Goal: Task Accomplishment & Management: Use online tool/utility

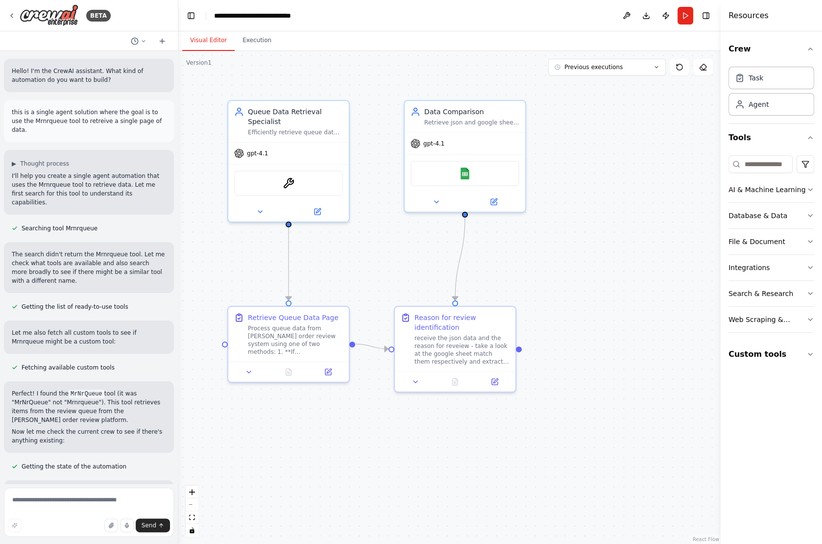
scroll to position [1736, 0]
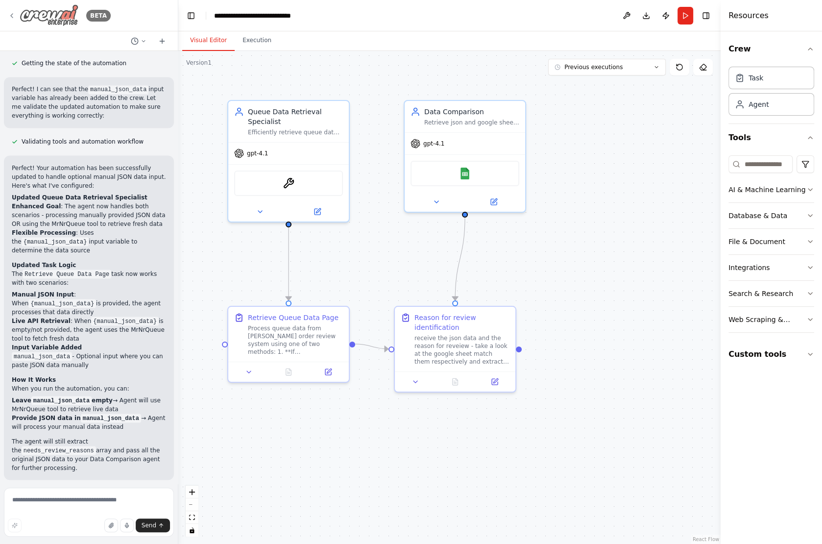
click at [14, 20] on div "BETA" at bounding box center [59, 15] width 103 height 22
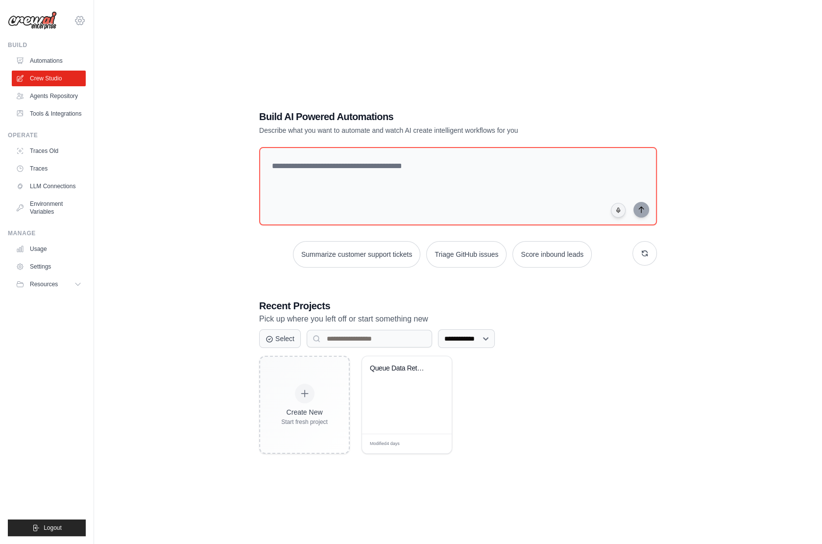
click at [84, 22] on icon at bounding box center [80, 21] width 12 height 12
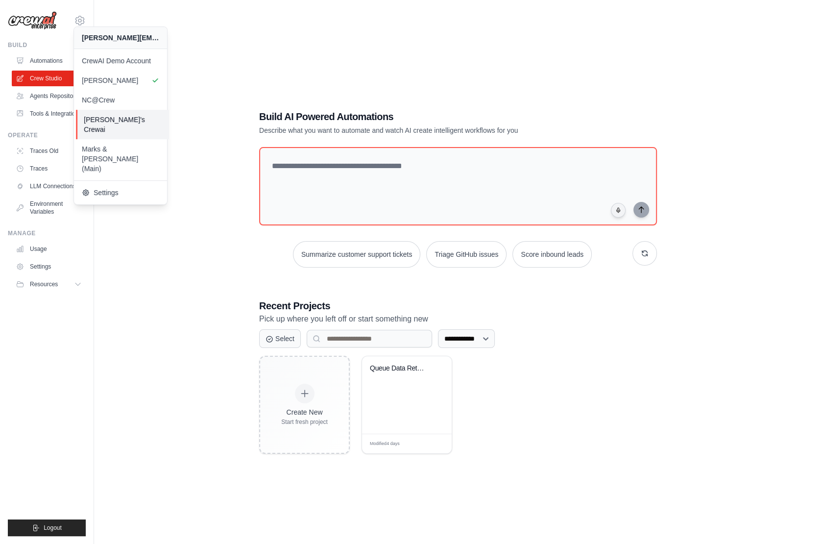
click at [123, 118] on span "[PERSON_NAME]'s Crewai" at bounding box center [122, 125] width 77 height 20
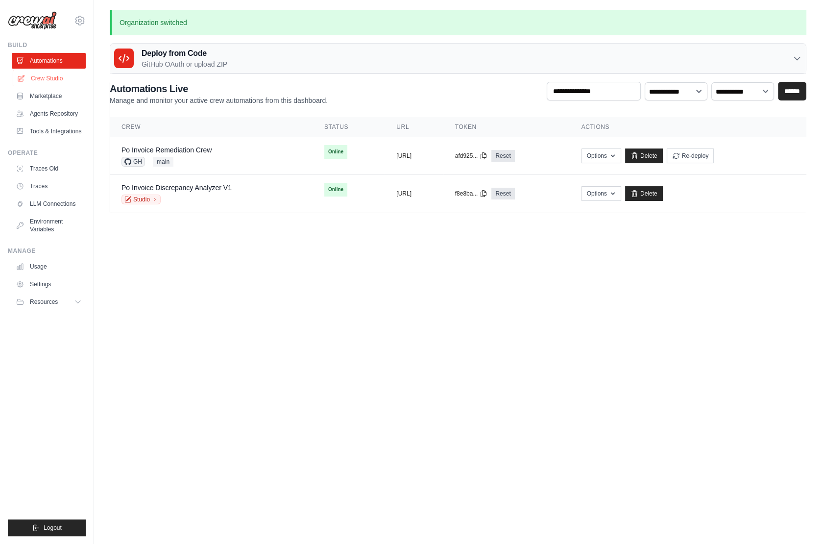
click at [59, 74] on link "Crew Studio" at bounding box center [50, 79] width 74 height 16
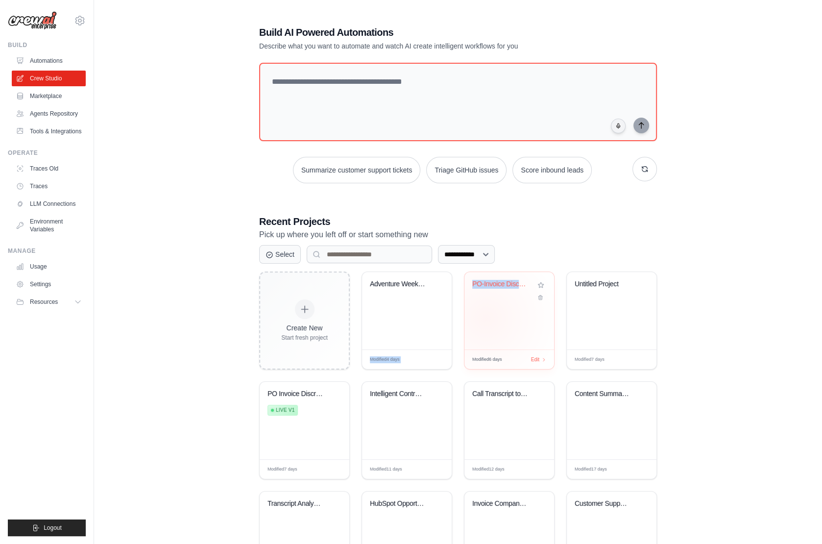
drag, startPoint x: 399, startPoint y: 324, endPoint x: 485, endPoint y: 317, distance: 86.9
click at [485, 317] on div "Create New Start fresh project Adventure Weekend Trip Planner Modified 4 days E…" at bounding box center [458, 429] width 398 height 317
click at [485, 317] on div "PO-Invoice Discrepancy Analysis & G..." at bounding box center [509, 310] width 90 height 77
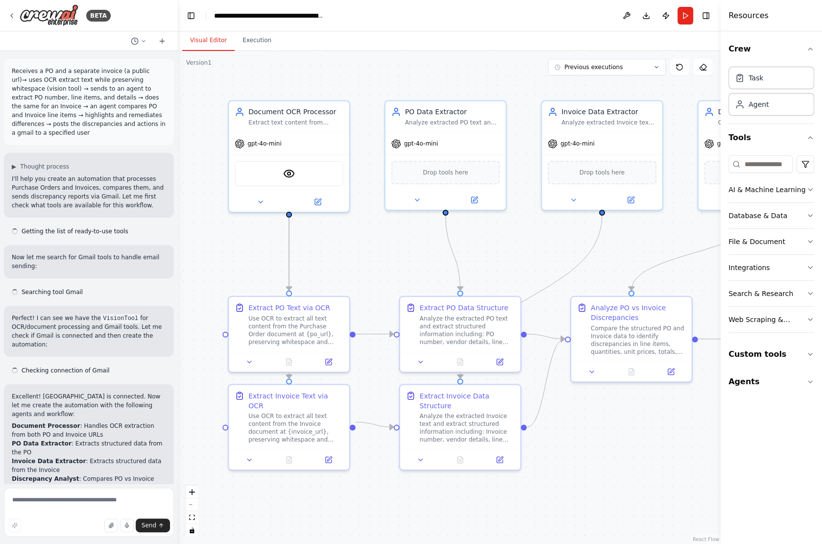
scroll to position [1685, 0]
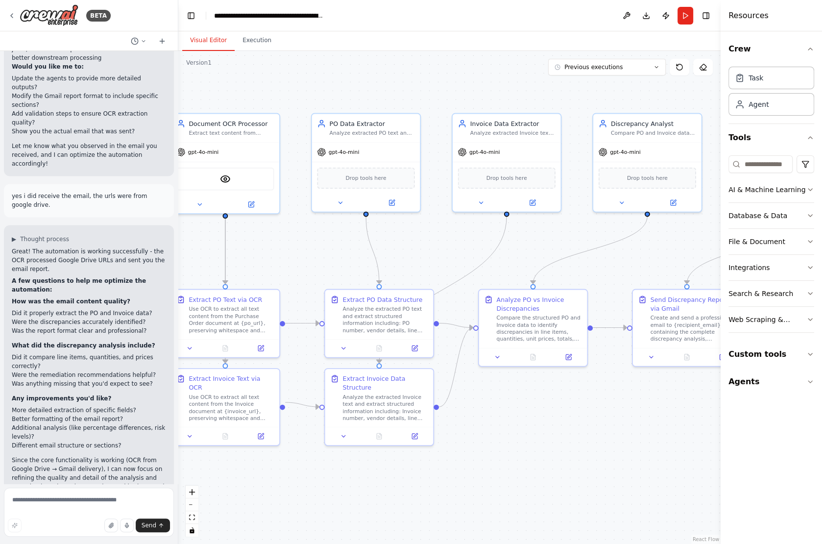
drag, startPoint x: 542, startPoint y: 248, endPoint x: 444, endPoint y: 249, distance: 97.9
click at [443, 249] on div ".deletable-edge-delete-btn { width: 20px; height: 20px; border: 0px solid #ffff…" at bounding box center [449, 297] width 542 height 493
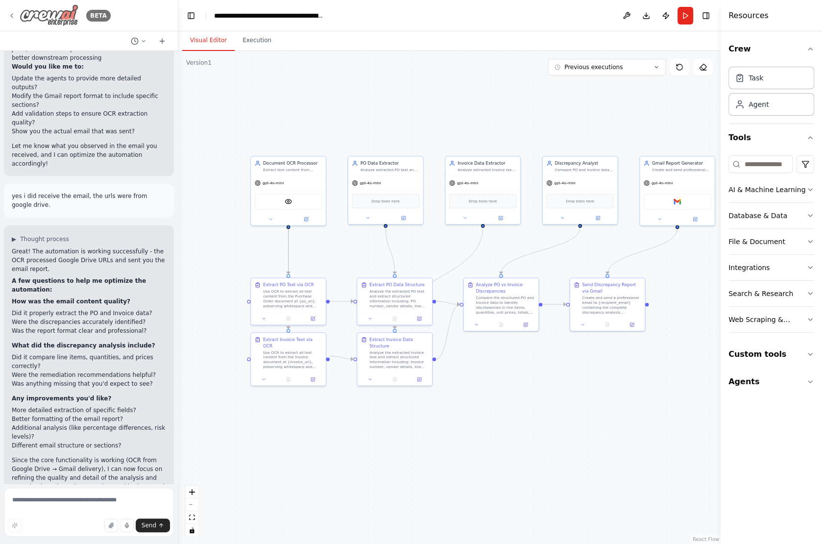
click at [11, 16] on icon at bounding box center [12, 16] width 8 height 8
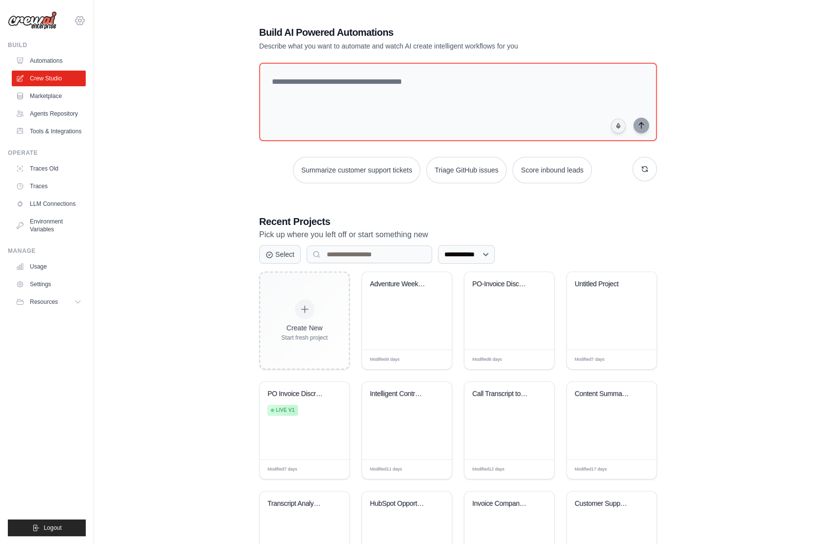
click at [79, 17] on icon at bounding box center [79, 20] width 9 height 8
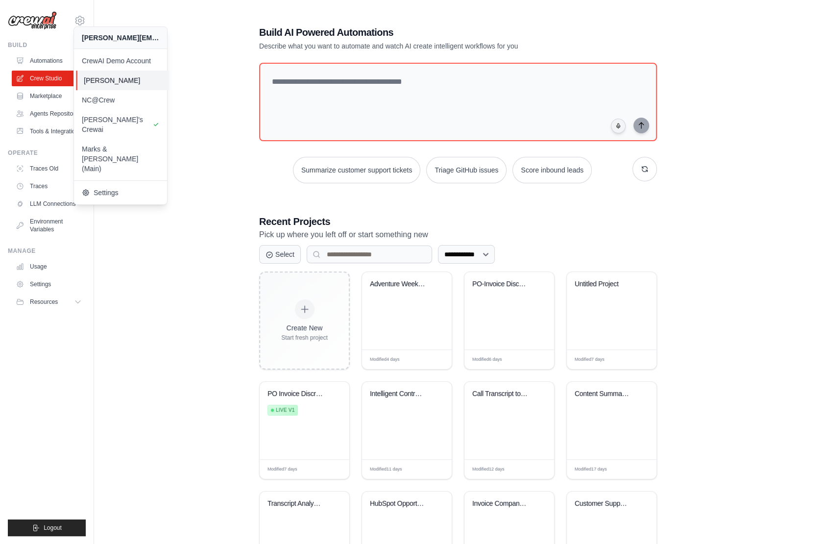
click at [127, 81] on span "Madison Reed" at bounding box center [122, 80] width 77 height 10
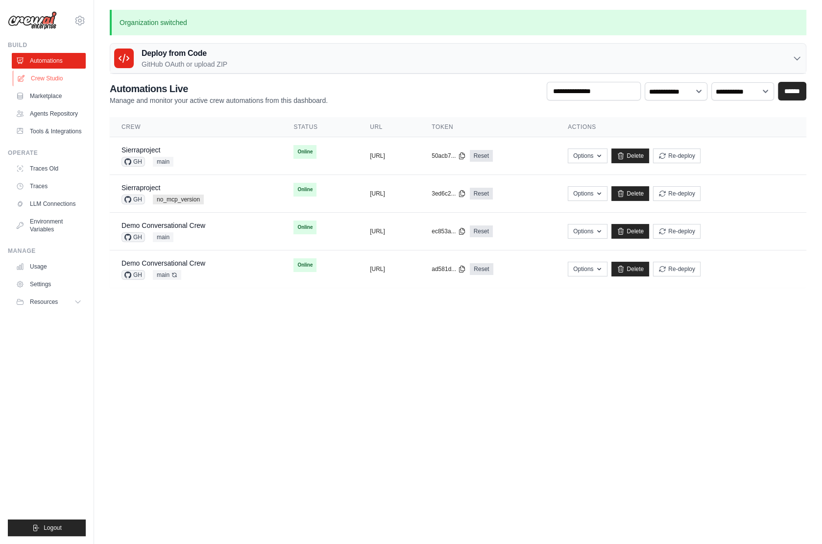
click at [46, 79] on link "Crew Studio" at bounding box center [50, 79] width 74 height 16
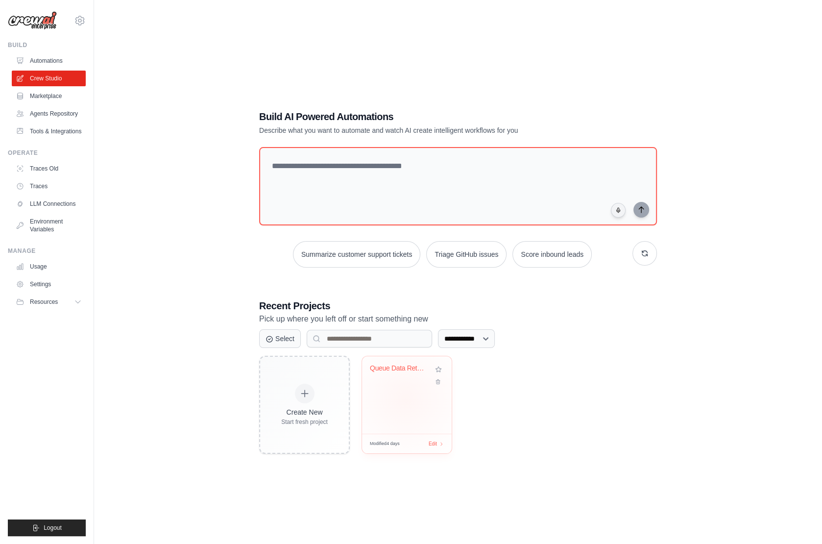
click at [405, 398] on div "Queue Data Retrieval Automation" at bounding box center [407, 394] width 90 height 77
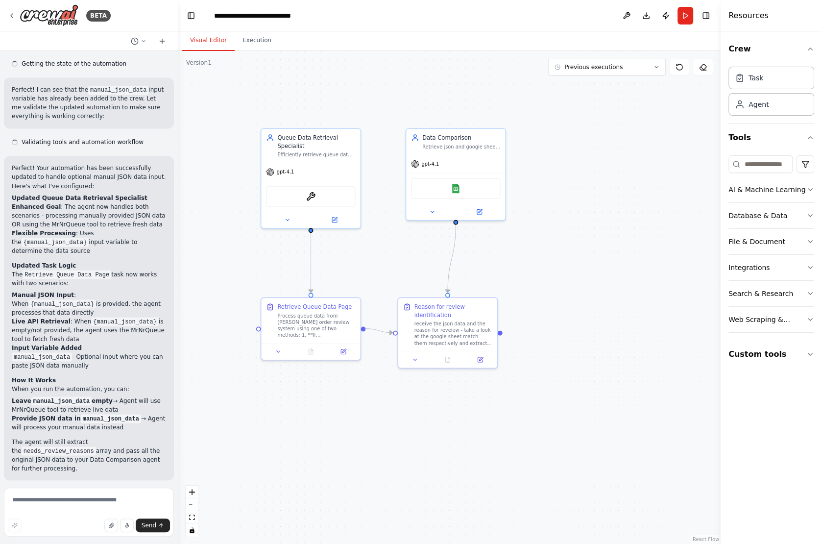
scroll to position [1736, 0]
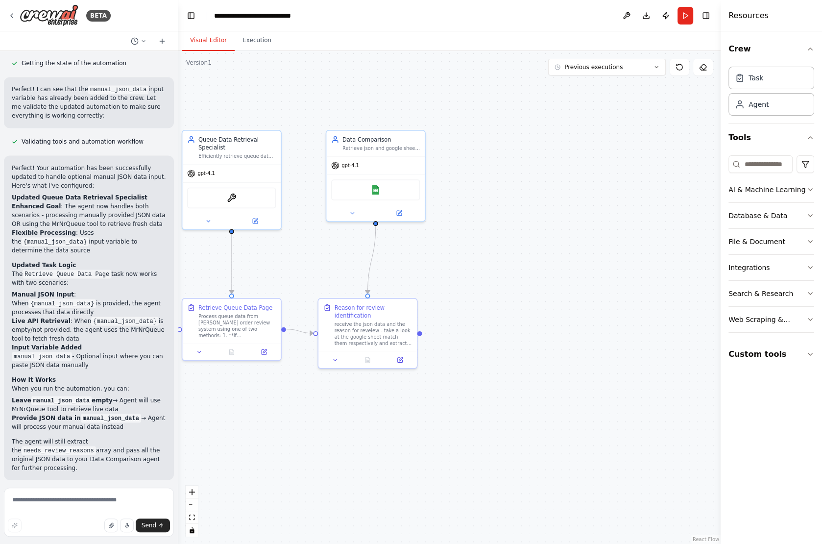
drag, startPoint x: 560, startPoint y: 290, endPoint x: 480, endPoint y: 291, distance: 79.8
click at [480, 291] on div ".deletable-edge-delete-btn { width: 20px; height: 20px; border: 0px solid #ffff…" at bounding box center [449, 297] width 542 height 493
drag, startPoint x: 563, startPoint y: 174, endPoint x: 487, endPoint y: 143, distance: 81.9
drag, startPoint x: 420, startPoint y: 331, endPoint x: 480, endPoint y: 332, distance: 60.2
click at [480, 332] on div ".deletable-edge-delete-btn { width: 20px; height: 20px; border: 0px solid #ffff…" at bounding box center [449, 297] width 542 height 493
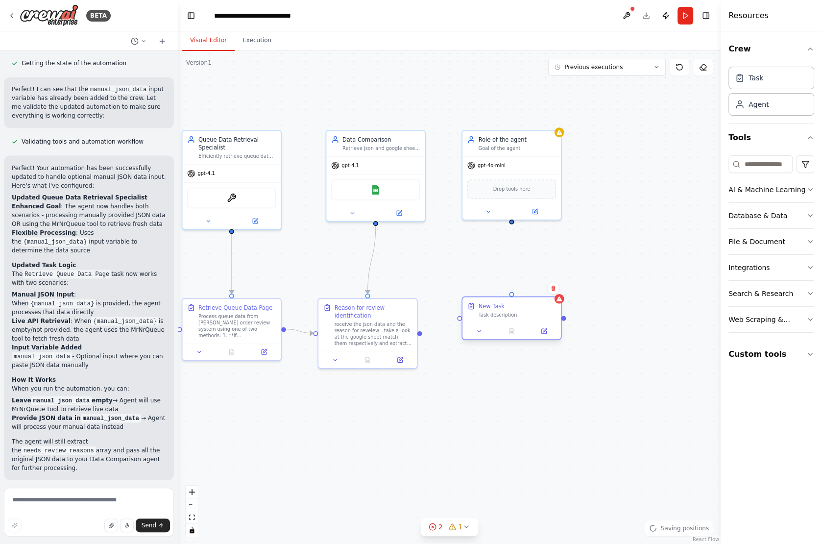
drag, startPoint x: 538, startPoint y: 341, endPoint x: 501, endPoint y: 308, distance: 49.6
click at [500, 308] on div "New Task" at bounding box center [491, 306] width 26 height 8
click at [511, 222] on div at bounding box center [511, 221] width 5 height 5
drag, startPoint x: 512, startPoint y: 219, endPoint x: 511, endPoint y: 294, distance: 74.9
click at [511, 294] on div "Queue Data Retrieval Specialist Efficiently retrieve queue data from the [PERSO…" at bounding box center [363, 291] width 443 height 402
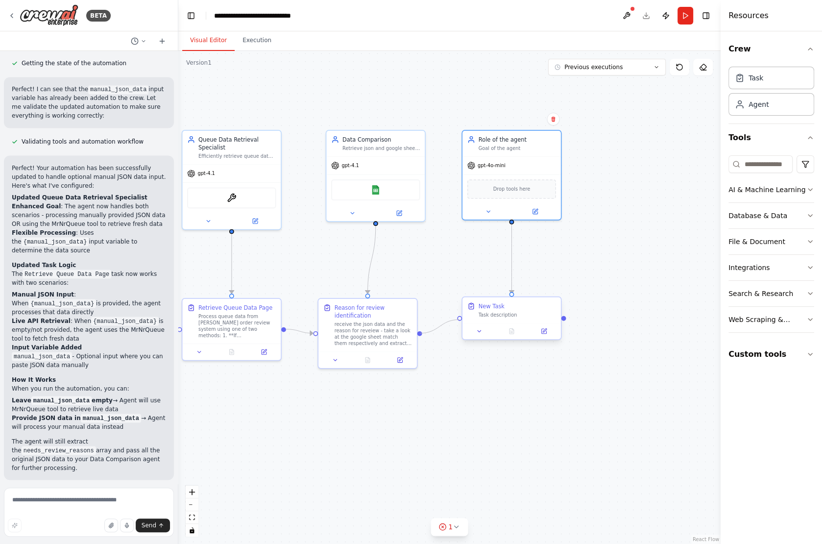
drag, startPoint x: 421, startPoint y: 331, endPoint x: 459, endPoint y: 320, distance: 39.8
click at [459, 320] on div "Queue Data Retrieval Specialist Efficiently retrieve queue data from the [PERSO…" at bounding box center [363, 291] width 443 height 402
click at [774, 349] on button "Custom tools" at bounding box center [771, 353] width 86 height 27
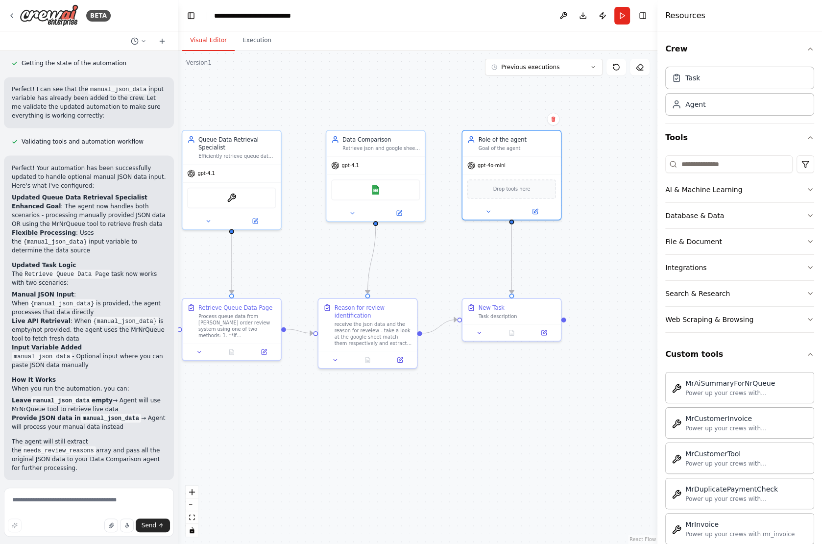
drag, startPoint x: 721, startPoint y: 469, endPoint x: 658, endPoint y: 469, distance: 62.7
click at [658, 469] on div at bounding box center [659, 272] width 4 height 544
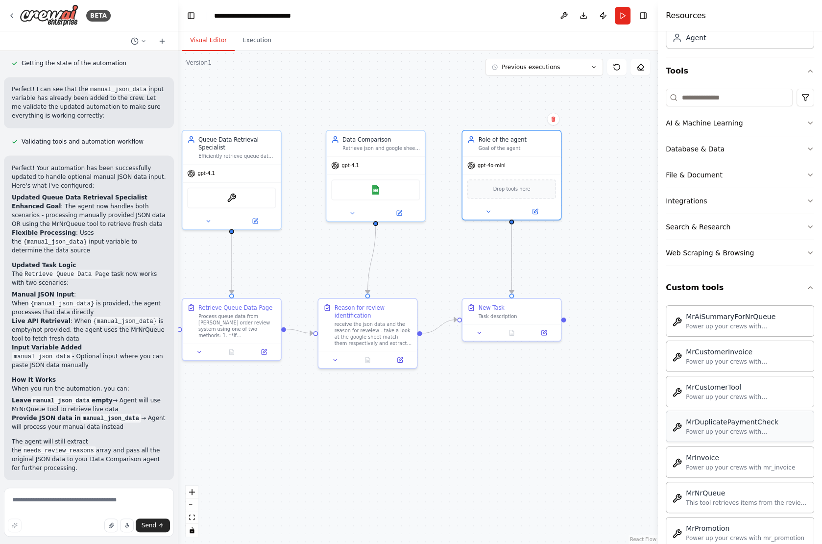
scroll to position [81, 0]
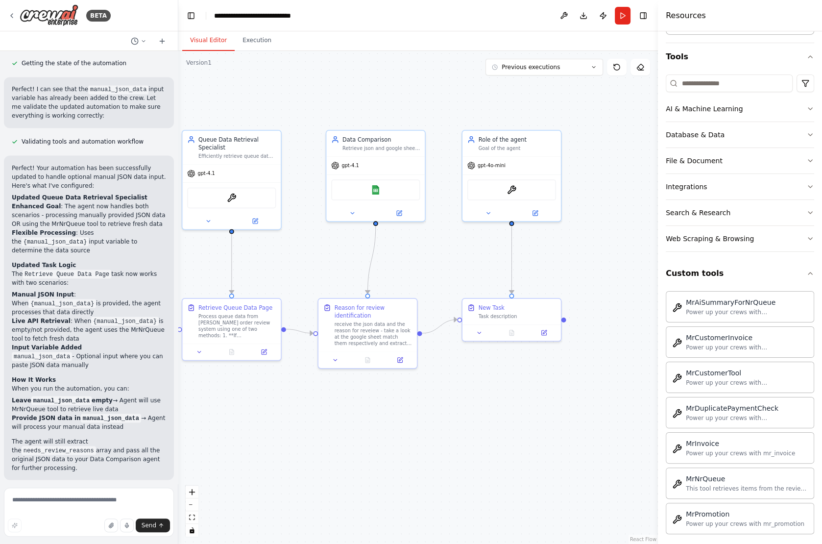
drag, startPoint x: 752, startPoint y: 370, endPoint x: 3, endPoint y: 241, distance: 760.1
click at [498, 316] on div "Task description" at bounding box center [516, 314] width 77 height 6
click at [477, 335] on button at bounding box center [478, 331] width 27 height 10
click at [516, 360] on input "********" at bounding box center [541, 367] width 145 height 14
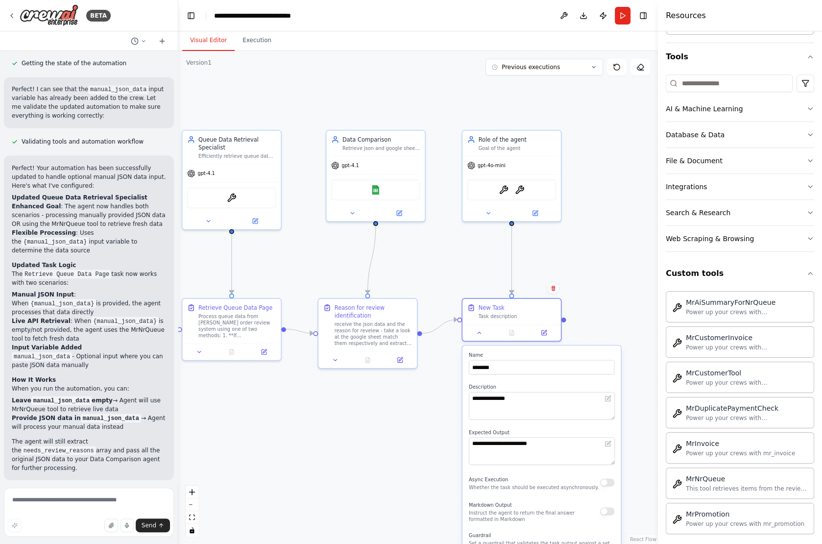
click at [421, 452] on div ".deletable-edge-delete-btn { width: 20px; height: 20px; border: 0px solid #ffff…" at bounding box center [417, 297] width 479 height 493
click at [57, 504] on textarea at bounding box center [89, 511] width 170 height 49
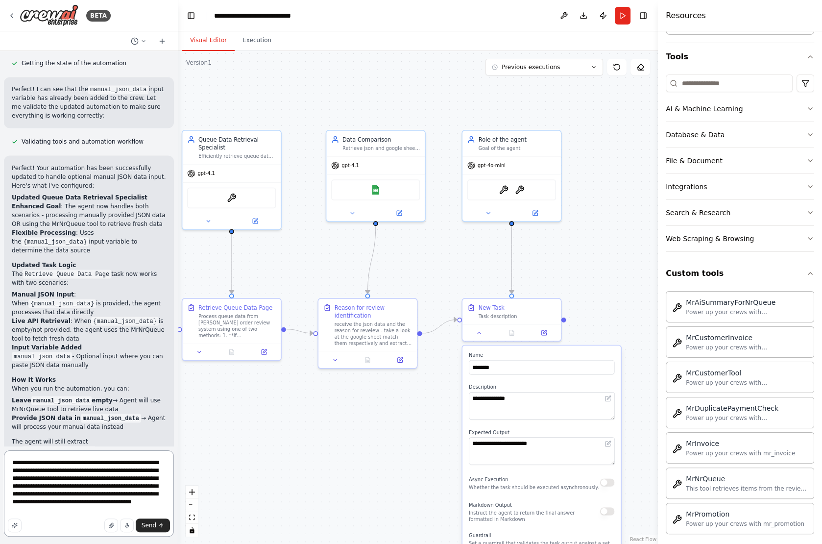
type textarea "**********"
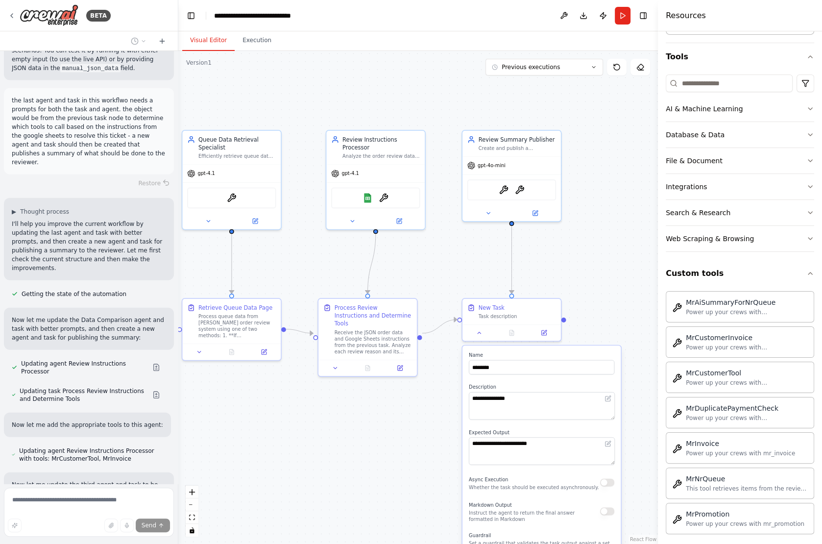
scroll to position [2213, 0]
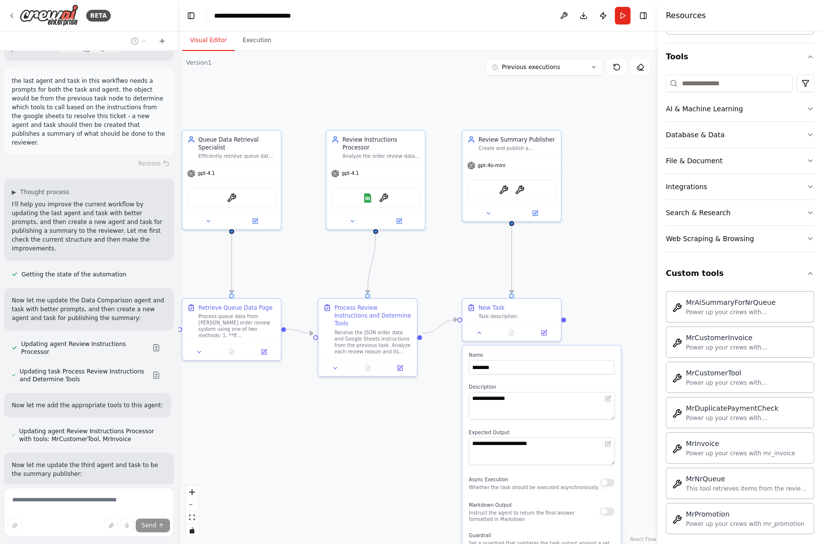
type input "**********"
type textarea "**********"
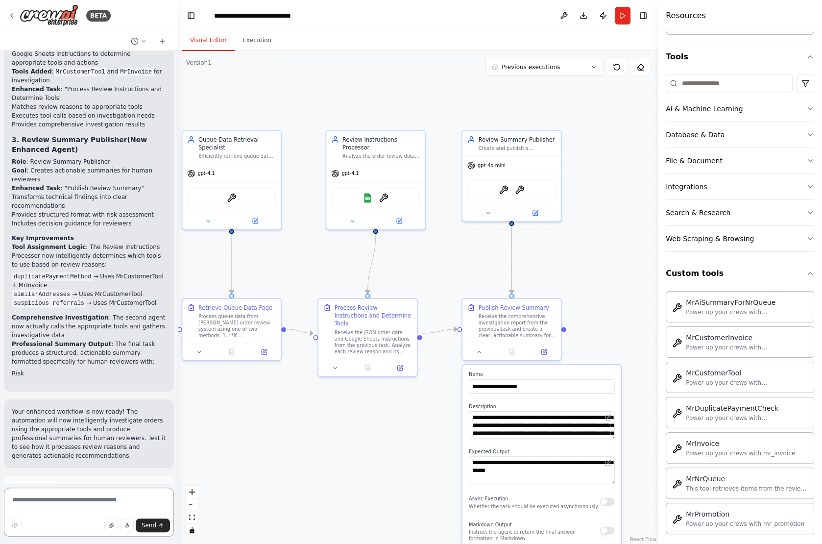
scroll to position [2903, 0]
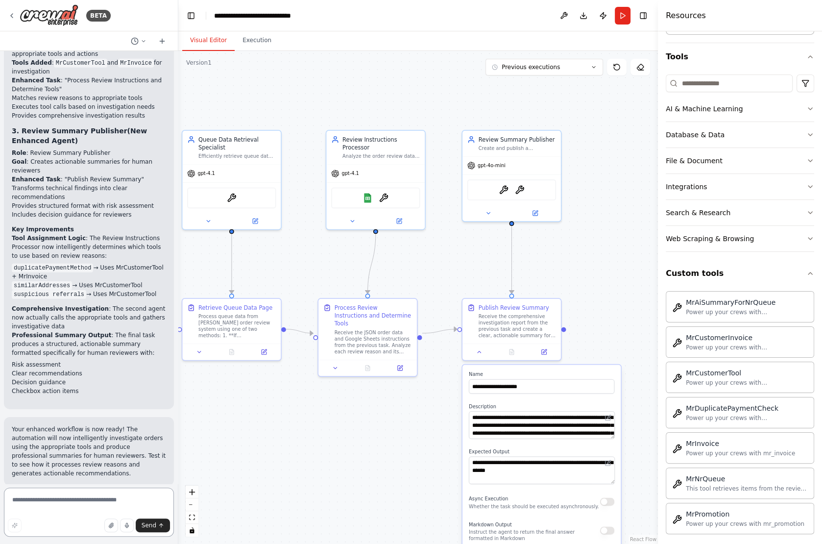
click at [61, 502] on textarea at bounding box center [89, 511] width 170 height 49
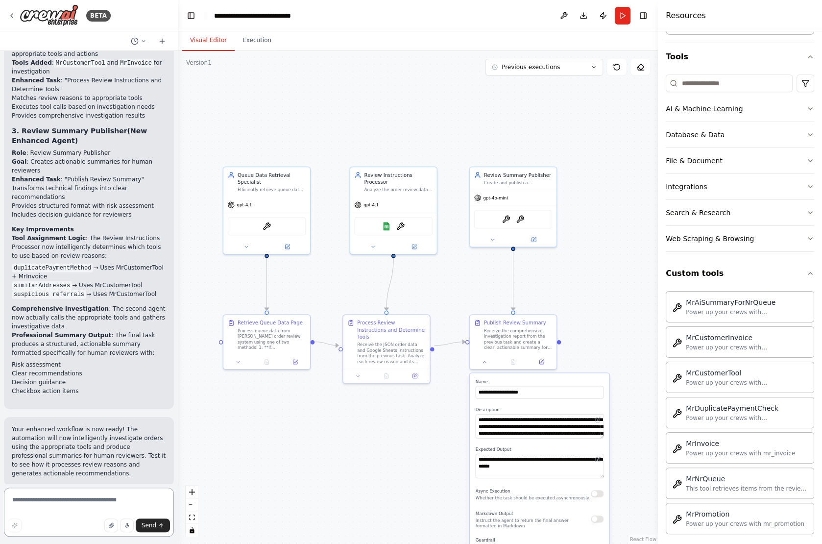
click at [58, 495] on textarea at bounding box center [89, 511] width 170 height 49
type textarea "**********"
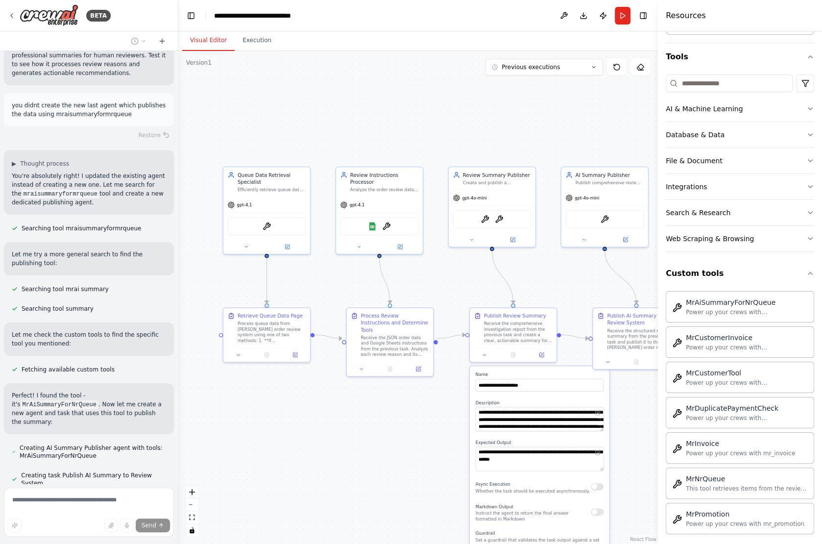
scroll to position [3303, 0]
click at [344, 477] on div ".deletable-edge-delete-btn { width: 20px; height: 20px; border: 0px solid #ffff…" at bounding box center [417, 297] width 479 height 493
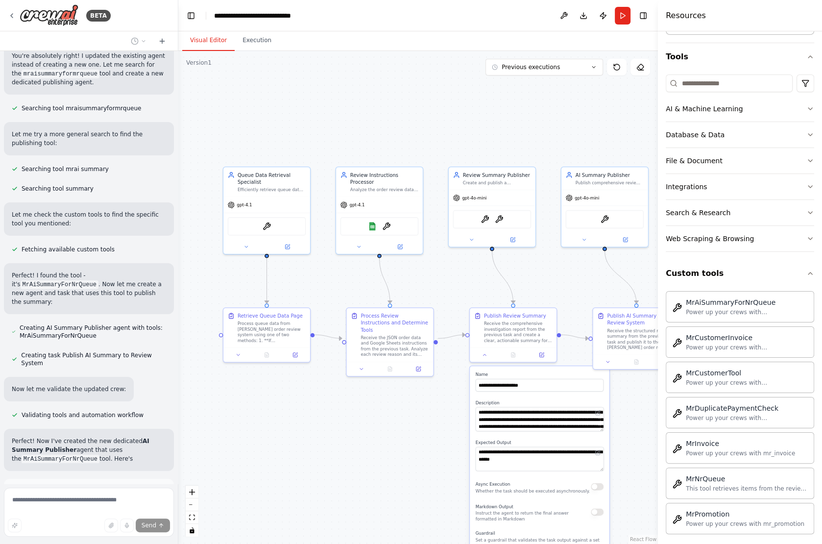
click at [558, 291] on div ".deletable-edge-delete-btn { width: 20px; height: 20px; border: 0px solid #ffff…" at bounding box center [417, 297] width 479 height 493
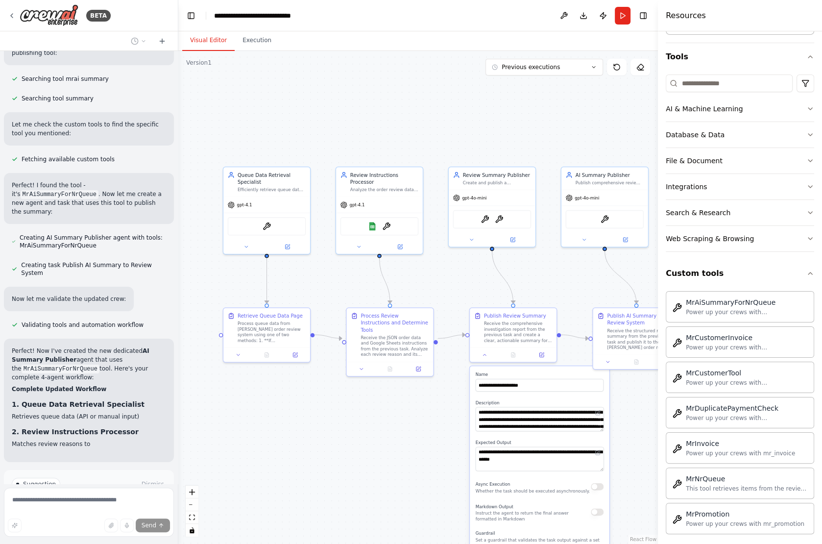
click at [402, 467] on div ".deletable-edge-delete-btn { width: 20px; height: 20px; border: 0px solid #ffff…" at bounding box center [417, 297] width 479 height 493
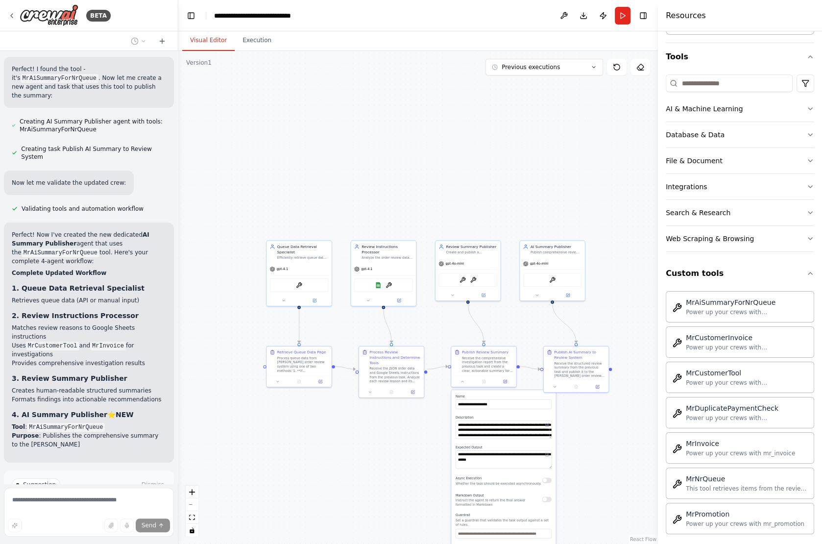
drag, startPoint x: 402, startPoint y: 467, endPoint x: 390, endPoint y: 454, distance: 17.3
click at [390, 454] on div ".deletable-edge-delete-btn { width: 20px; height: 20px; border: 0px solid #ffff…" at bounding box center [417, 297] width 479 height 493
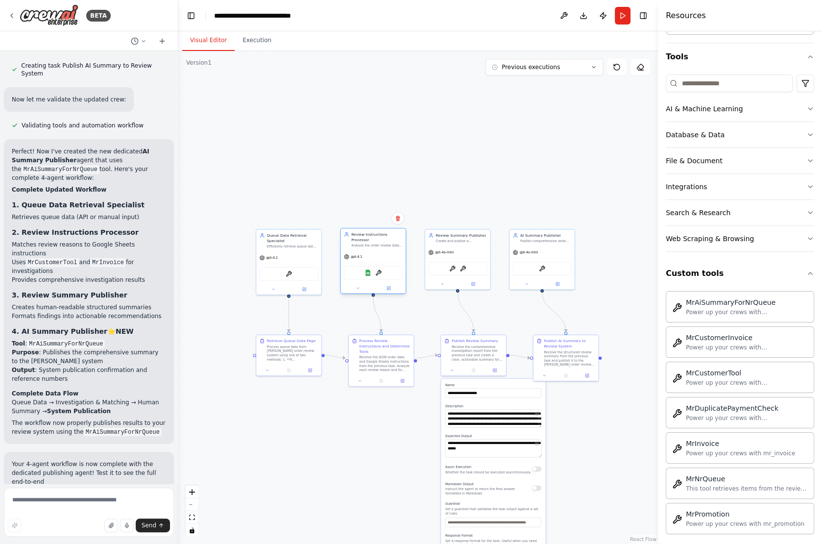
click at [373, 274] on div "Google Sheets MrCustomerTool" at bounding box center [373, 273] width 59 height 14
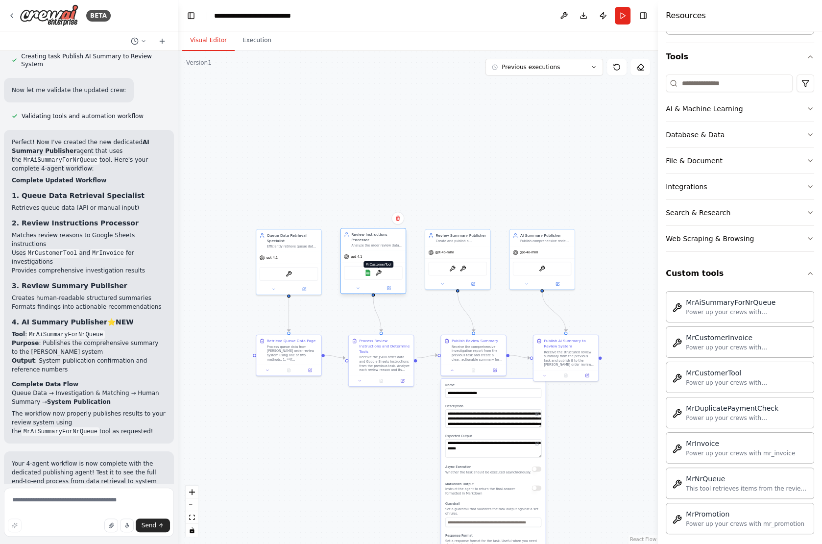
click at [378, 273] on img at bounding box center [378, 272] width 6 height 6
click at [448, 268] on div "MrCustomerTool MrInvoice" at bounding box center [457, 268] width 59 height 14
click at [452, 268] on img at bounding box center [452, 268] width 6 height 6
click at [377, 273] on img at bounding box center [378, 272] width 6 height 6
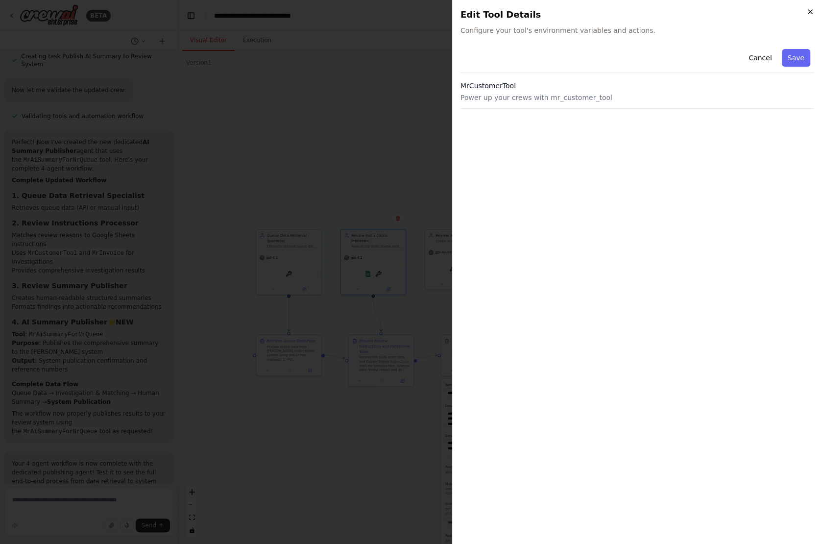
click at [811, 10] on icon "button" at bounding box center [810, 12] width 4 height 4
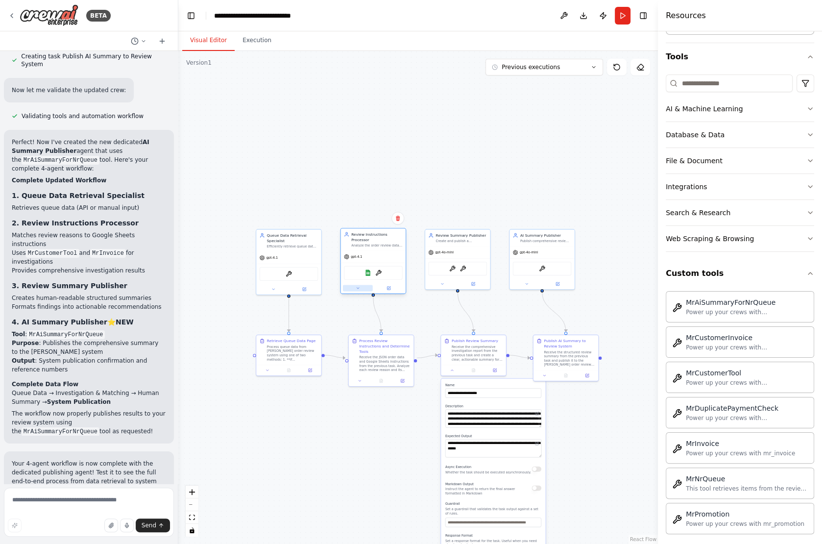
click at [354, 289] on button at bounding box center [358, 288] width 30 height 6
click at [433, 396] on icon at bounding box center [431, 397] width 4 height 5
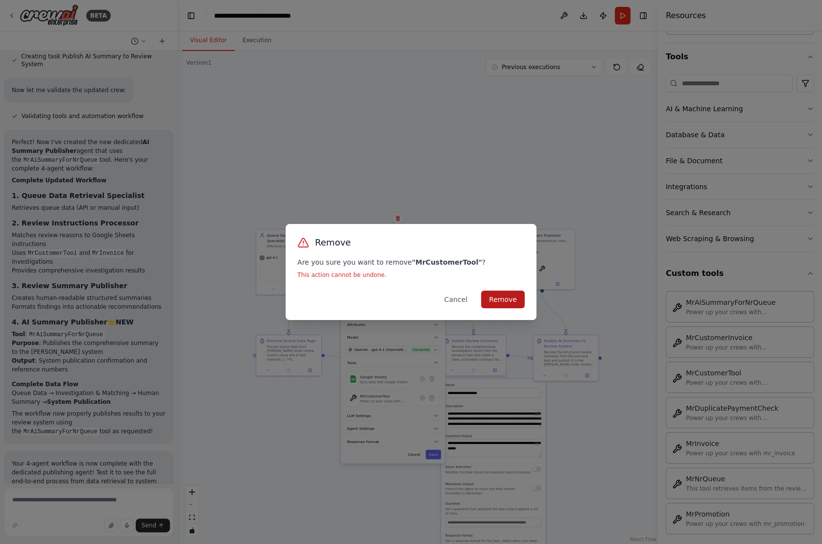
click at [503, 292] on button "Remove" at bounding box center [503, 299] width 44 height 18
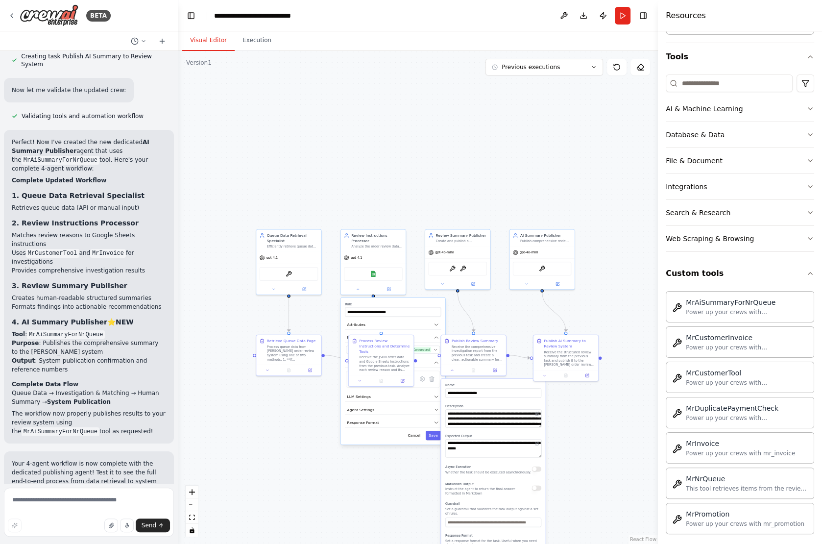
click at [480, 150] on div ".deletable-edge-delete-btn { width: 20px; height: 20px; border: 0px solid #ffff…" at bounding box center [417, 297] width 479 height 493
click at [325, 470] on div ".deletable-edge-delete-btn { width: 20px; height: 20px; border: 0px solid #ffff…" at bounding box center [417, 297] width 479 height 493
click at [412, 433] on button "Cancel" at bounding box center [413, 434] width 19 height 9
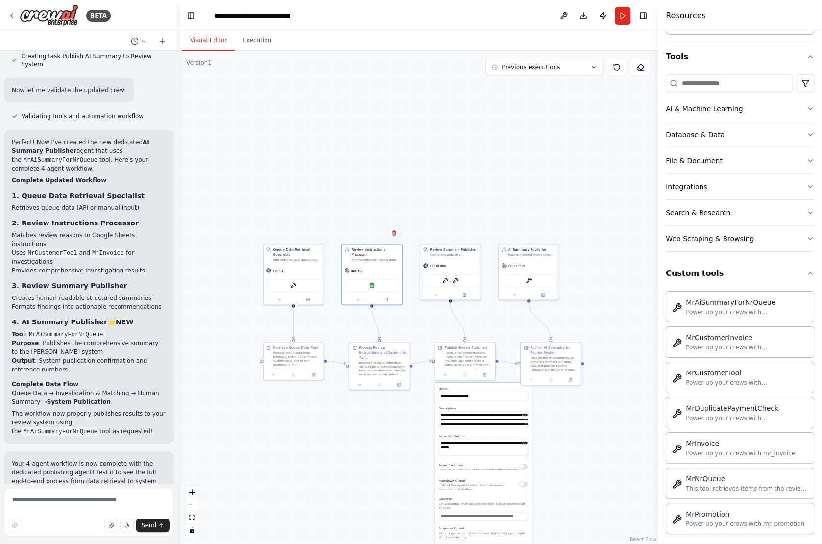
click at [355, 434] on div ".deletable-edge-delete-btn { width: 20px; height: 20px; border: 0px solid #ffff…" at bounding box center [417, 297] width 479 height 493
